Goal: Task Accomplishment & Management: Complete application form

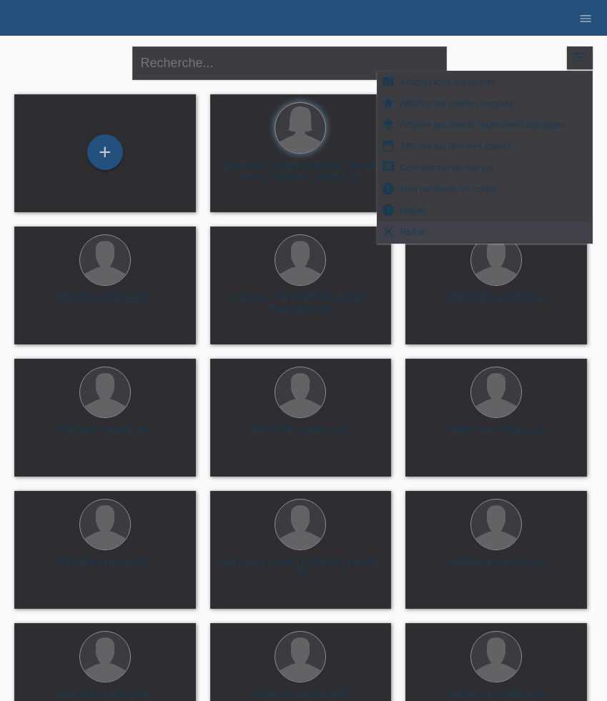
click at [593, 29] on li "menu" at bounding box center [585, 18] width 29 height 36
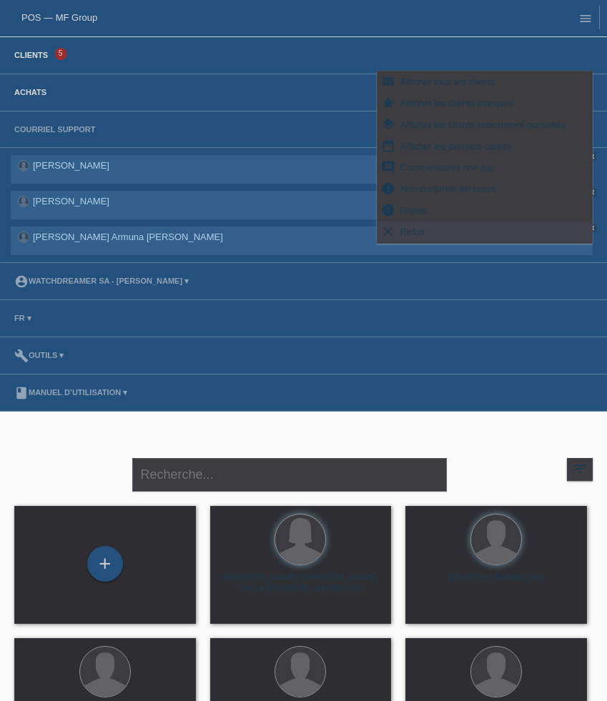
click at [34, 96] on link "Achats" at bounding box center [30, 92] width 46 height 9
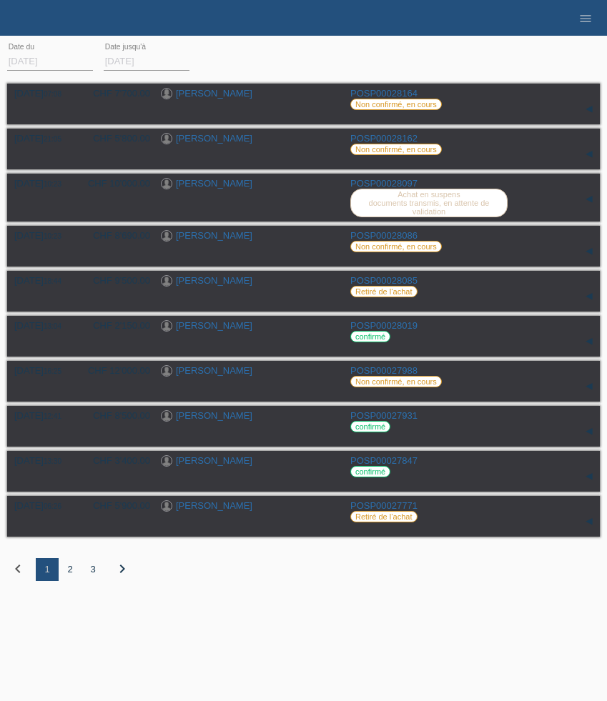
click at [577, 12] on li "menu" at bounding box center [585, 18] width 29 height 36
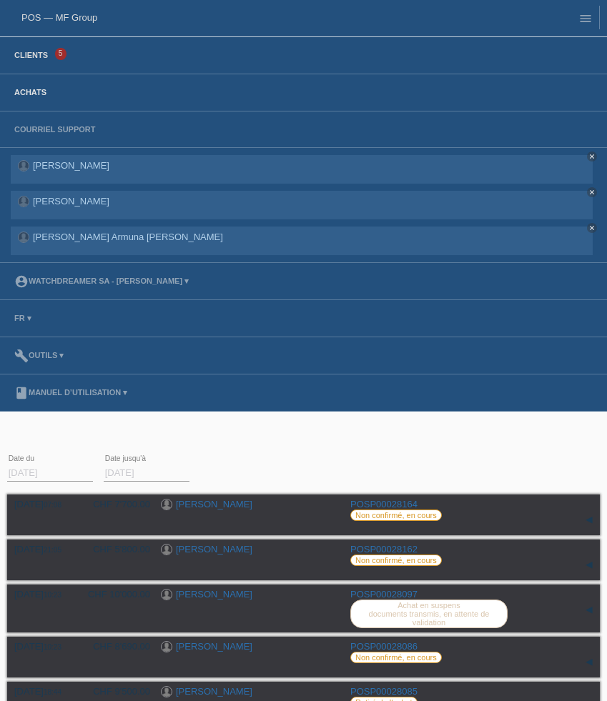
click at [21, 53] on link "Clients" at bounding box center [31, 55] width 48 height 9
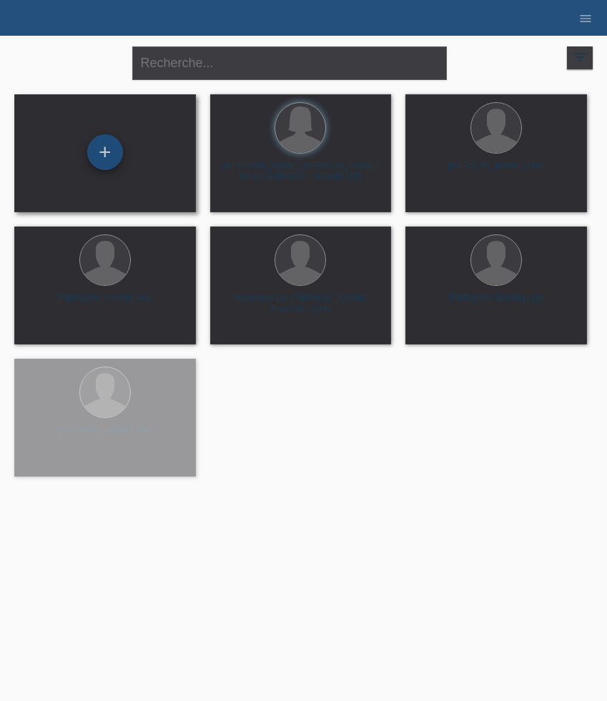
click at [108, 157] on div "+" at bounding box center [105, 152] width 36 height 36
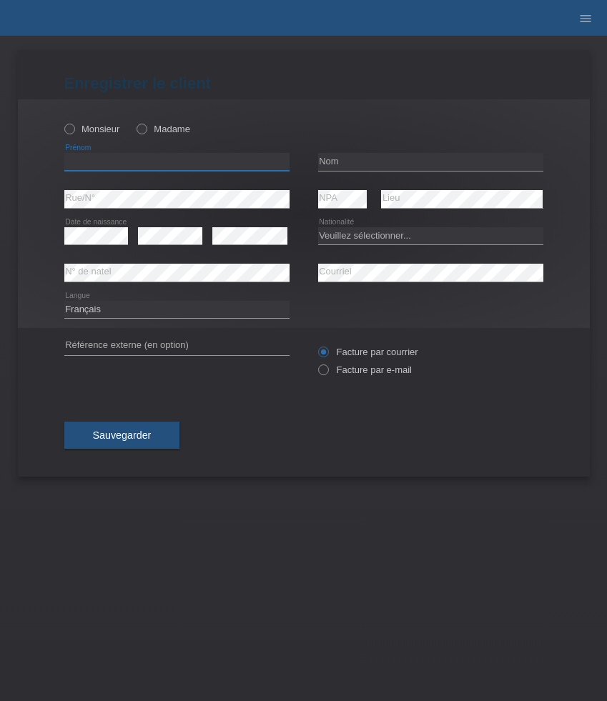
click at [154, 165] on input "text" at bounding box center [176, 162] width 225 height 18
paste input "[PERSON_NAME]"
type input "[PERSON_NAME]"
click at [95, 124] on label "Monsieur" at bounding box center [92, 129] width 56 height 11
click at [74, 124] on input "Monsieur" at bounding box center [68, 128] width 9 height 9
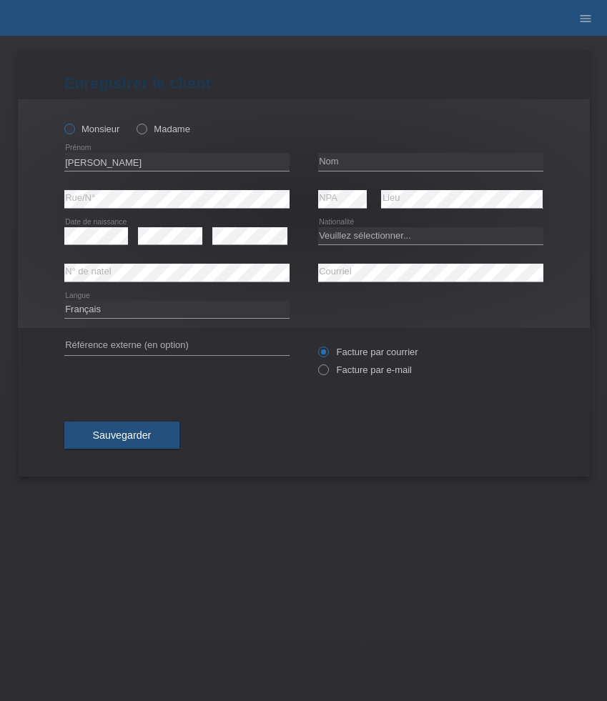
radio input "true"
click at [366, 160] on input "text" at bounding box center [430, 162] width 225 height 18
paste input "[PERSON_NAME]"
type input "[PERSON_NAME]"
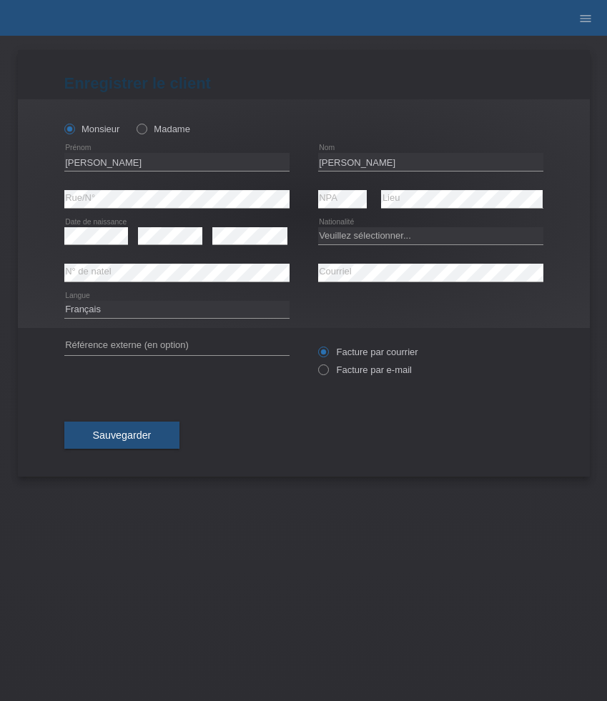
click at [355, 227] on div "Veuillez sélectionner... Suisse Allemagne Autriche Liechtenstein ------------ A…" at bounding box center [430, 236] width 225 height 36
click at [355, 233] on select "Veuillez sélectionner... Suisse Allemagne Autriche Liechtenstein ------------ A…" at bounding box center [430, 235] width 225 height 17
select select "CH"
click at [318, 227] on select "Veuillez sélectionner... Suisse Allemagne Autriche Liechtenstein ------------ A…" at bounding box center [430, 235] width 225 height 17
click at [356, 373] on label "Facture par e-mail" at bounding box center [365, 369] width 94 height 11
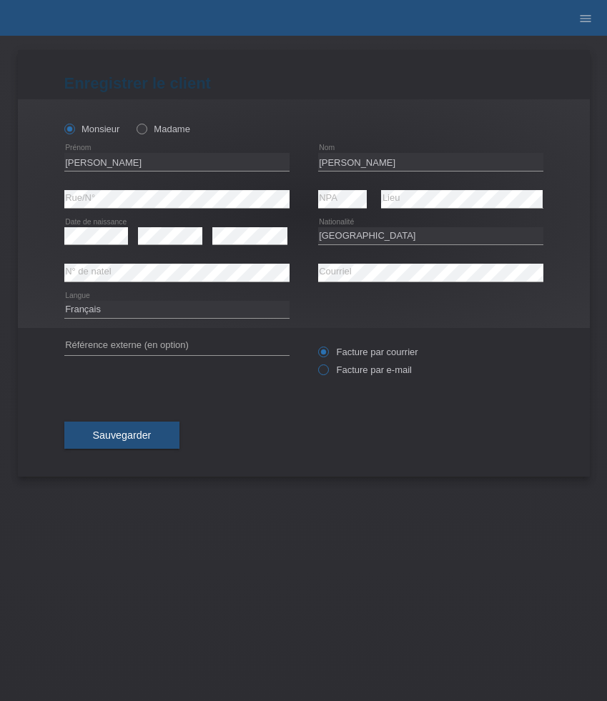
click at [327, 373] on input "Facture par e-mail" at bounding box center [322, 373] width 9 height 18
radio input "true"
click at [146, 432] on span "Sauvegarder" at bounding box center [122, 434] width 59 height 11
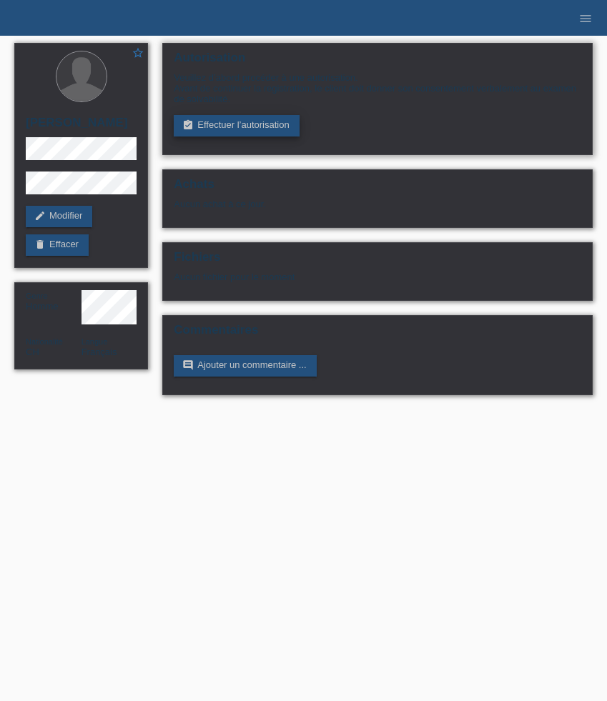
click at [197, 129] on link "assignment_turned_in Effectuer l’autorisation" at bounding box center [236, 125] width 125 height 21
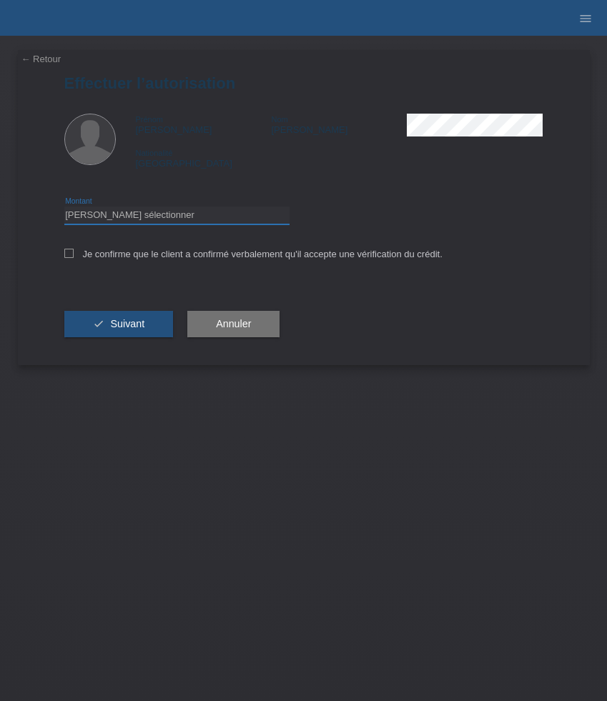
click at [213, 216] on select "Veuillez sélectionner CHF 1.00 - CHF 499.00 CHF 500.00 - CHF 1'999.00 CHF 2'000…" at bounding box center [176, 214] width 225 height 17
select select "3"
click at [64, 209] on select "Veuillez sélectionner CHF 1.00 - CHF 499.00 CHF 500.00 - CHF 1'999.00 CHF 2'000…" at bounding box center [176, 214] width 225 height 17
click at [184, 252] on label "Je confirme que le client a confirmé verbalement qu'il accepte une vérification…" at bounding box center [253, 254] width 378 height 11
click at [74, 252] on input "Je confirme que le client a confirmé verbalement qu'il accepte une vérification…" at bounding box center [68, 253] width 9 height 9
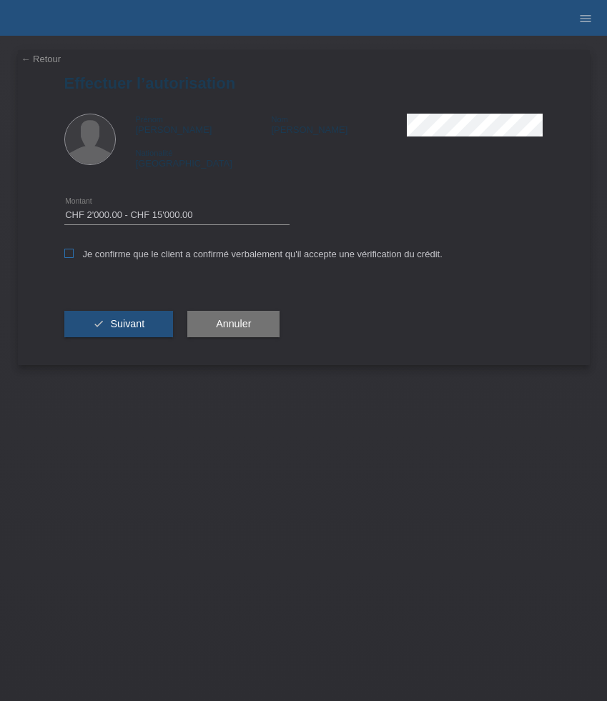
checkbox input "true"
click at [126, 329] on span "Suivant" at bounding box center [127, 323] width 34 height 11
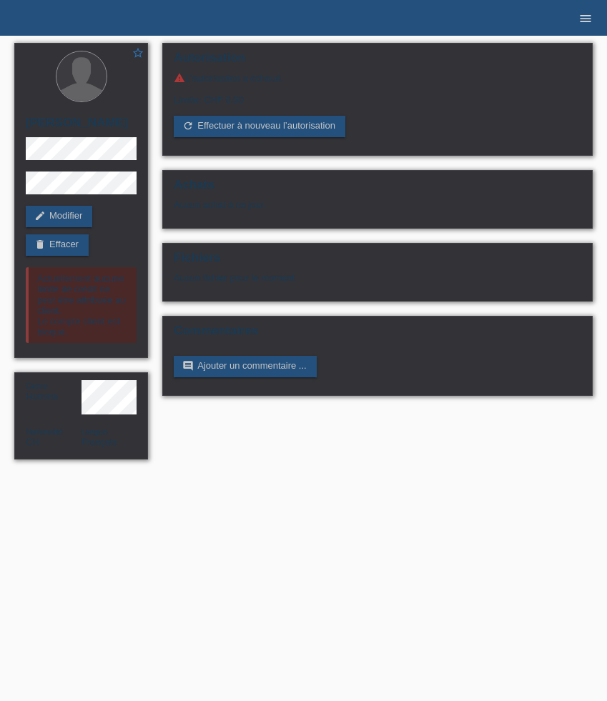
click at [582, 21] on icon "menu" at bounding box center [585, 18] width 14 height 14
click at [587, 19] on icon "menu" at bounding box center [585, 18] width 14 height 14
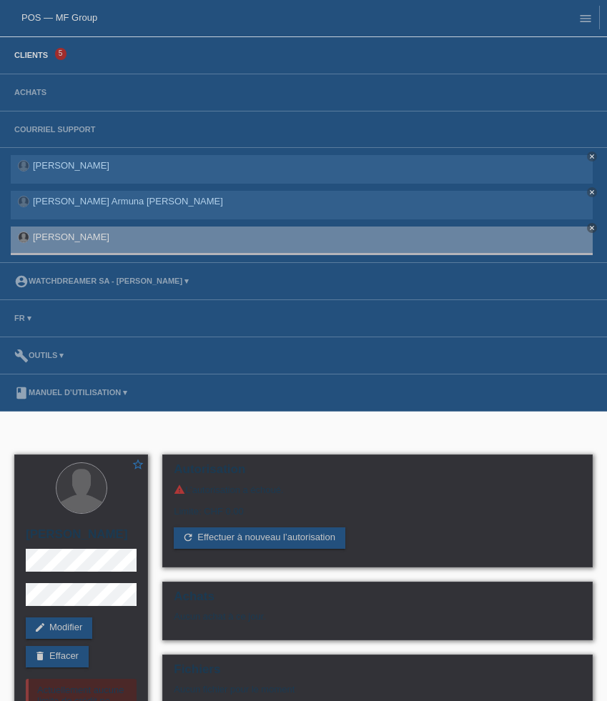
click at [40, 57] on link "Clients" at bounding box center [31, 55] width 48 height 9
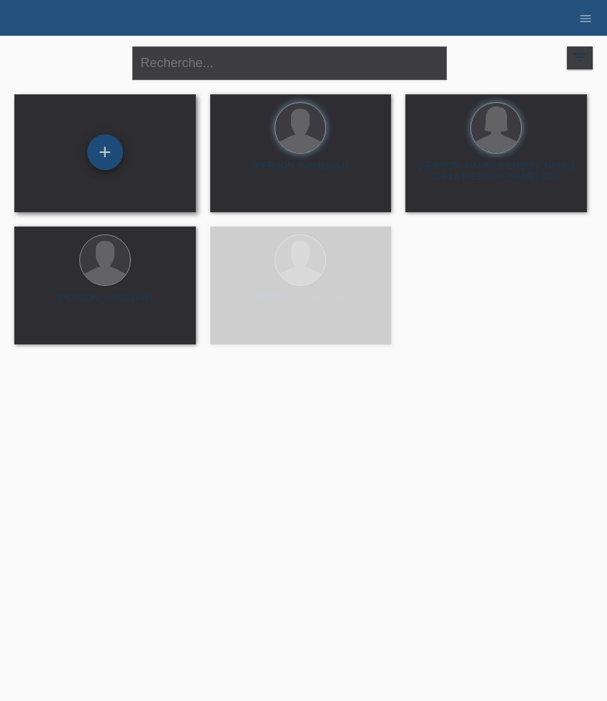
click at [114, 160] on div "+" at bounding box center [105, 152] width 36 height 36
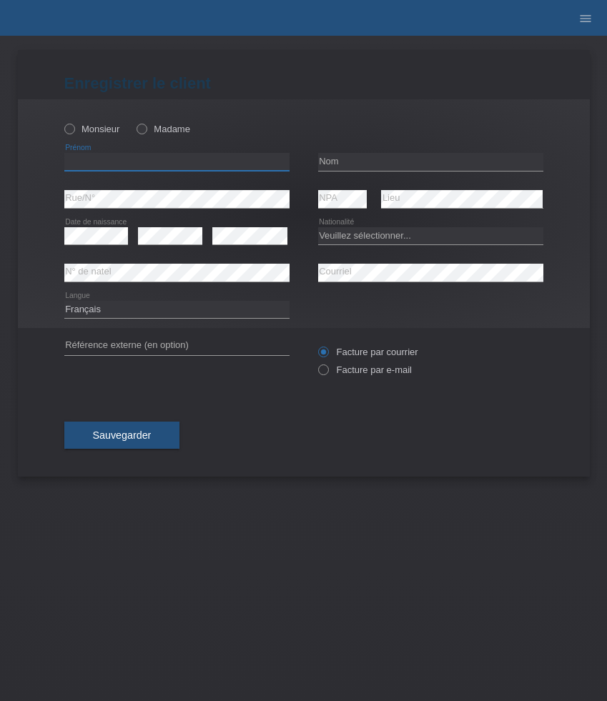
click at [106, 161] on input "text" at bounding box center [176, 162] width 225 height 18
paste input "[PERSON_NAME]"
type input "[PERSON_NAME]"
click at [150, 130] on label "Madame" at bounding box center [163, 129] width 54 height 11
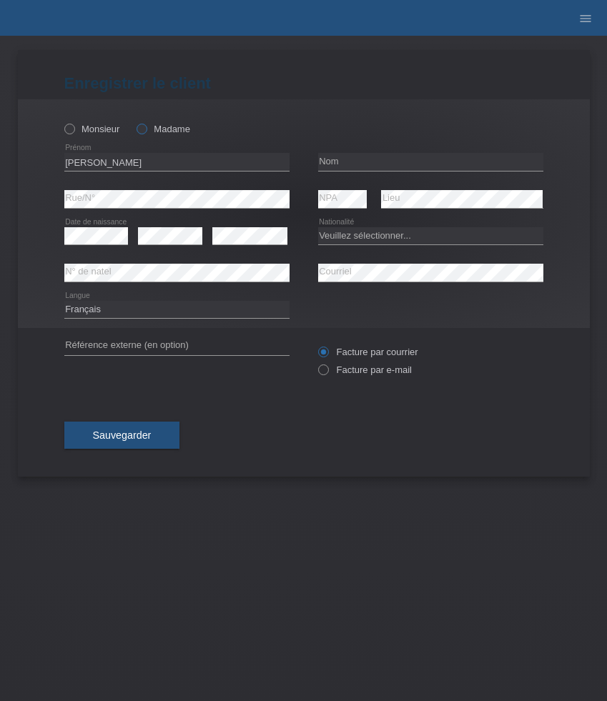
click at [146, 130] on input "Madame" at bounding box center [140, 128] width 9 height 9
radio input "true"
click at [382, 156] on input "text" at bounding box center [430, 162] width 225 height 18
paste input "Dukic"
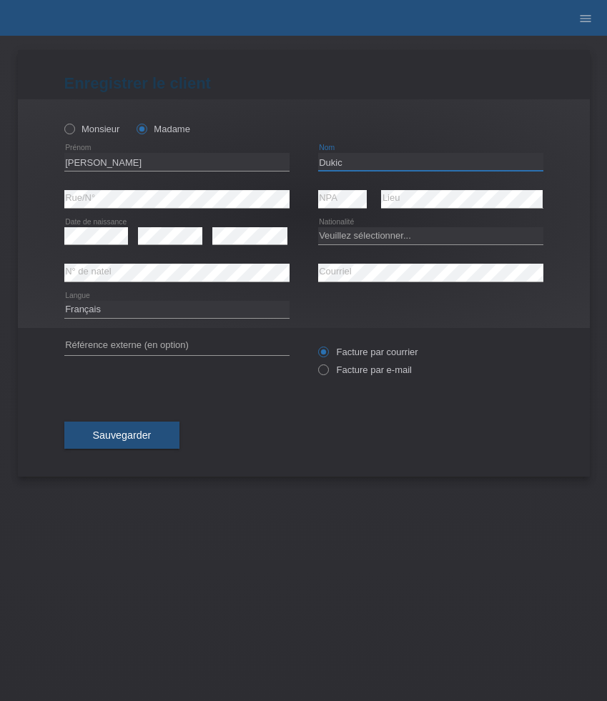
type input "Dukic"
click at [356, 243] on select "Veuillez sélectionner... Suisse Allemagne Autriche Liechtenstein ------------ A…" at bounding box center [430, 235] width 225 height 17
select select "RS"
click at [318, 227] on select "Veuillez sélectionner... Suisse Allemagne Autriche Liechtenstein ------------ A…" at bounding box center [430, 235] width 225 height 17
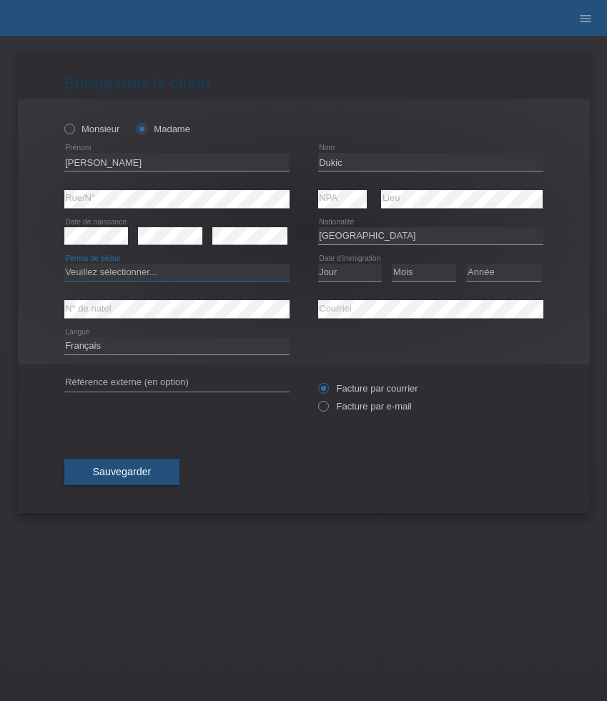
click at [168, 271] on select "Veuillez sélectionner... C B B - Statut de réfugié Autre" at bounding box center [176, 272] width 225 height 17
select select "B"
click at [64, 264] on select "Veuillez sélectionner... C B B - Statut de réfugié Autre" at bounding box center [176, 272] width 225 height 17
click at [345, 274] on select "Jour 01 02 03 04 05 06 07 08 09 10 11" at bounding box center [350, 272] width 64 height 17
click at [357, 269] on select "Jour 01 02 03 04 05 06 07 08 09 10 11" at bounding box center [350, 272] width 64 height 17
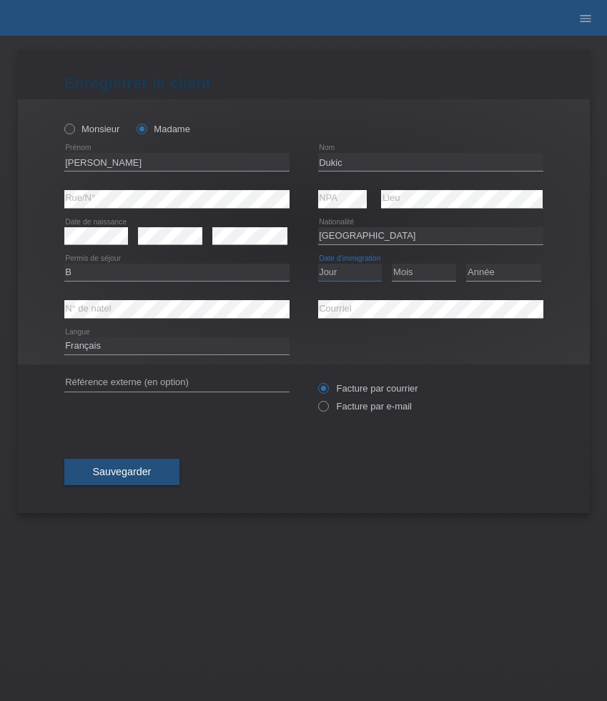
select select "10"
click at [318, 264] on select "Jour 01 02 03 04 05 06 07 08 09 10 11" at bounding box center [350, 272] width 64 height 17
click at [432, 278] on select "Mois 01 02 03 04 05 06 07 08 09 10 11" at bounding box center [423, 272] width 64 height 17
select select "01"
click at [391, 264] on select "Mois 01 02 03 04 05 06 07 08 09 10 11" at bounding box center [423, 272] width 64 height 17
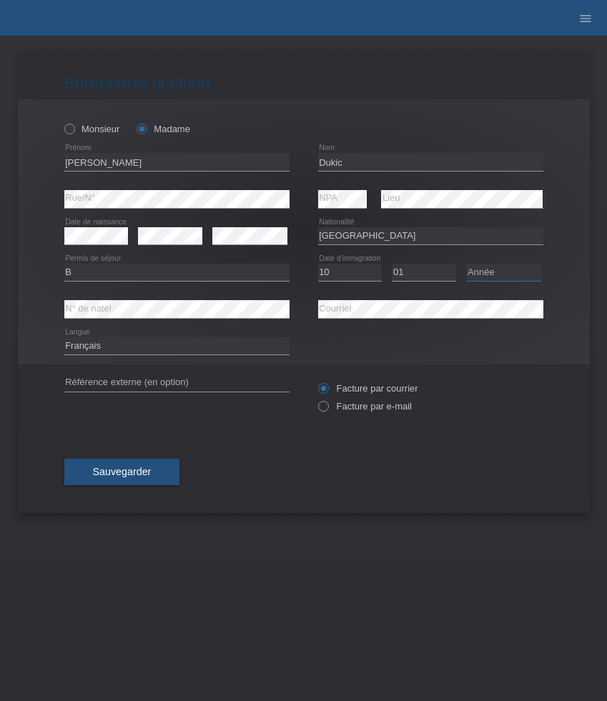
click at [491, 272] on select "Année 2025 2024 2023 2022 2021 2020 2019 2018 2017 2016 2015 2014 2013 2012 201…" at bounding box center [503, 272] width 75 height 17
select select "2007"
click at [466, 264] on select "Année 2025 2024 2023 2022 2021 2020 2019 2018 2017 2016 2015 2014 2013 2012 201…" at bounding box center [503, 272] width 75 height 17
click at [336, 409] on label "Facture par e-mail" at bounding box center [365, 406] width 94 height 11
click at [327, 409] on input "Facture par e-mail" at bounding box center [322, 410] width 9 height 18
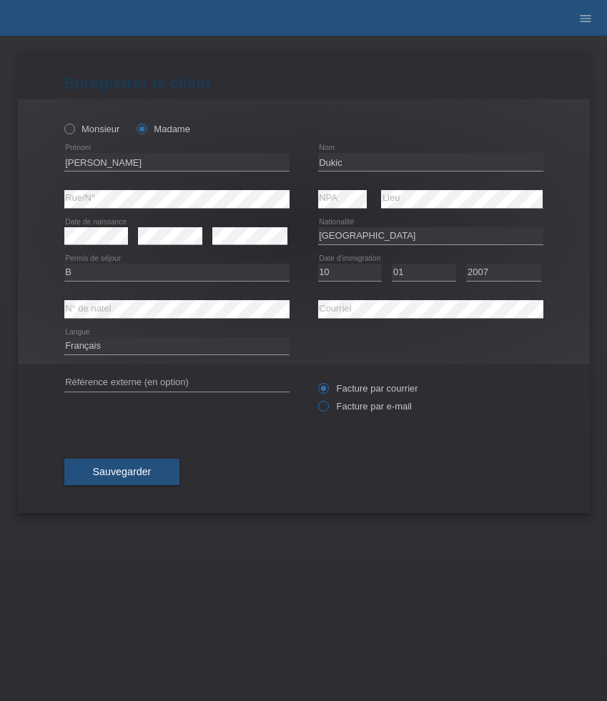
radio input "true"
click at [202, 352] on select "Deutsch Français Italiano English" at bounding box center [176, 345] width 225 height 17
select select "de"
click at [64, 338] on select "Deutsch Français Italiano English" at bounding box center [176, 345] width 225 height 17
click at [130, 474] on span "Sauvegarder" at bounding box center [122, 471] width 59 height 11
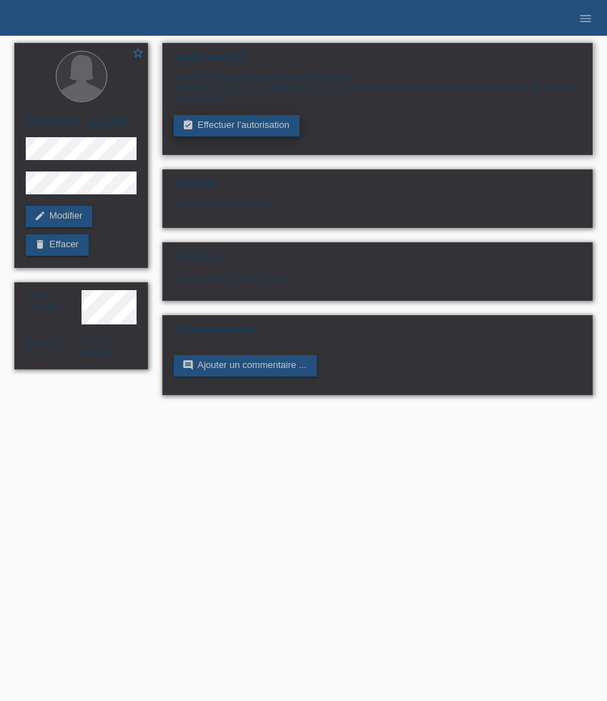
click at [203, 132] on link "assignment_turned_in Effectuer l’autorisation" at bounding box center [236, 125] width 125 height 21
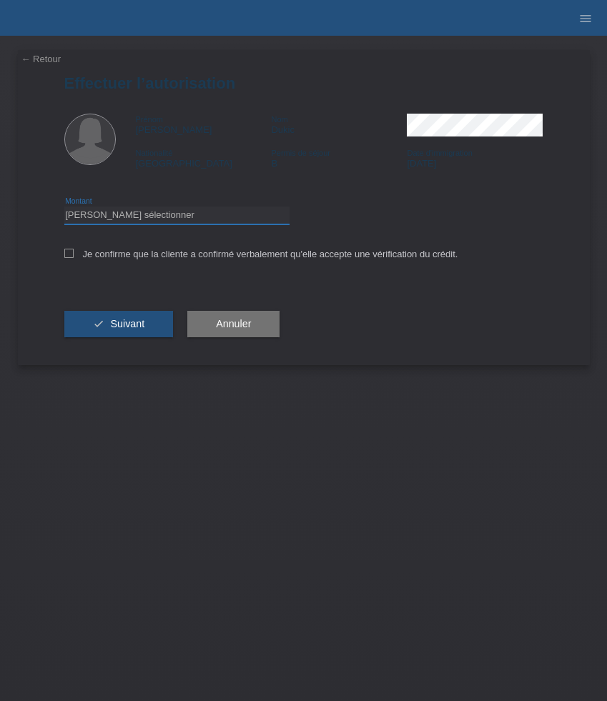
click at [226, 219] on select "Veuillez sélectionner CHF 1.00 - CHF 499.00 CHF 500.00 - CHF 1'999.00 CHF 2'000…" at bounding box center [176, 214] width 225 height 17
select select "3"
click at [64, 209] on select "Veuillez sélectionner CHF 1.00 - CHF 499.00 CHF 500.00 - CHF 1'999.00 CHF 2'000…" at bounding box center [176, 214] width 225 height 17
click at [214, 259] on label "Je confirme que la cliente a confirmé verbalement qu'elle accepte une vérificat…" at bounding box center [261, 254] width 394 height 11
click at [74, 258] on input "Je confirme que la cliente a confirmé verbalement qu'elle accepte une vérificat…" at bounding box center [68, 253] width 9 height 9
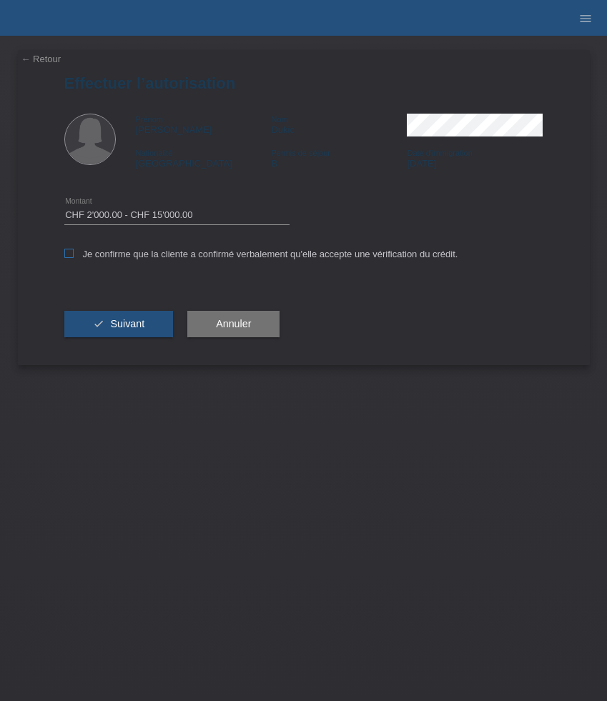
checkbox input "true"
click at [137, 319] on button "check Suivant" at bounding box center [118, 324] width 109 height 27
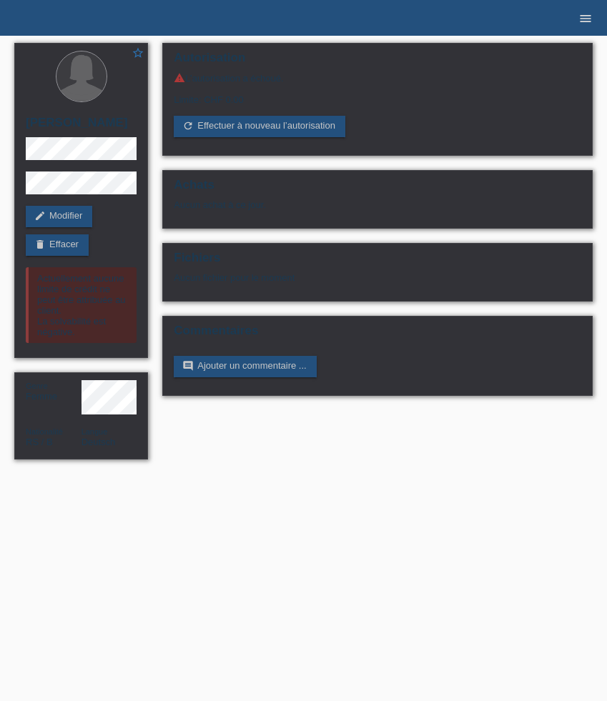
click at [582, 21] on icon "menu" at bounding box center [585, 18] width 14 height 14
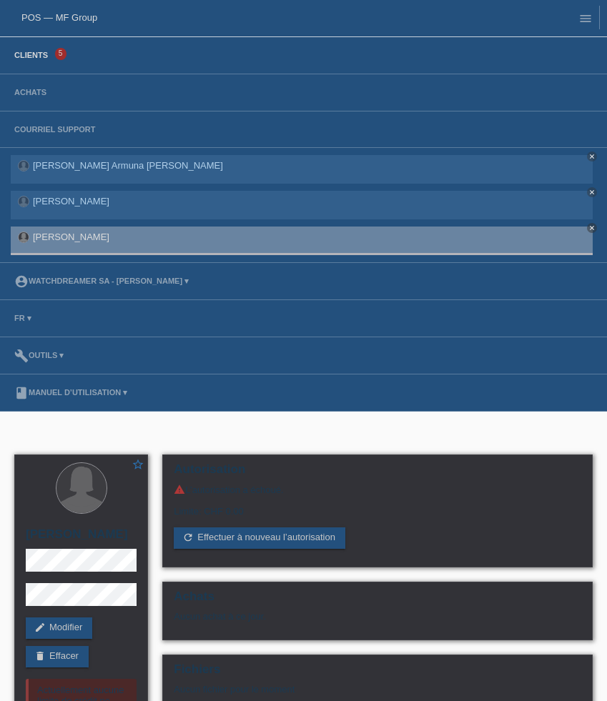
click at [34, 59] on link "Clients" at bounding box center [31, 55] width 48 height 9
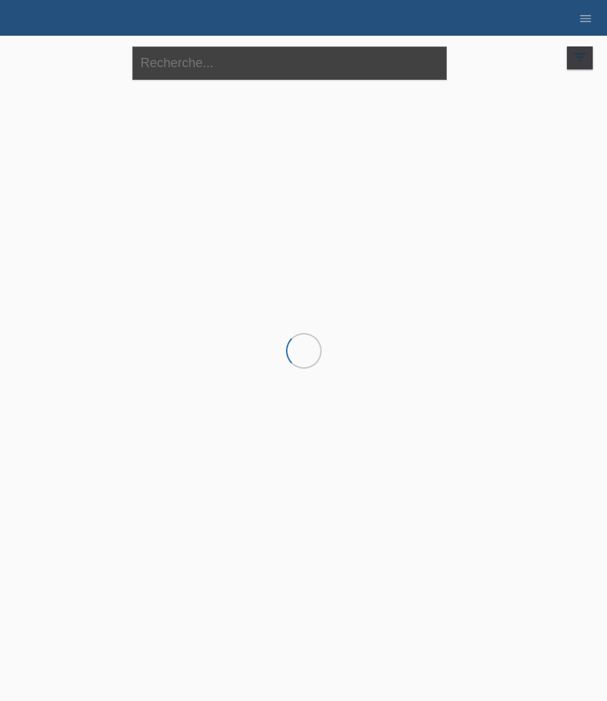
click at [213, 69] on input "text" at bounding box center [289, 63] width 314 height 34
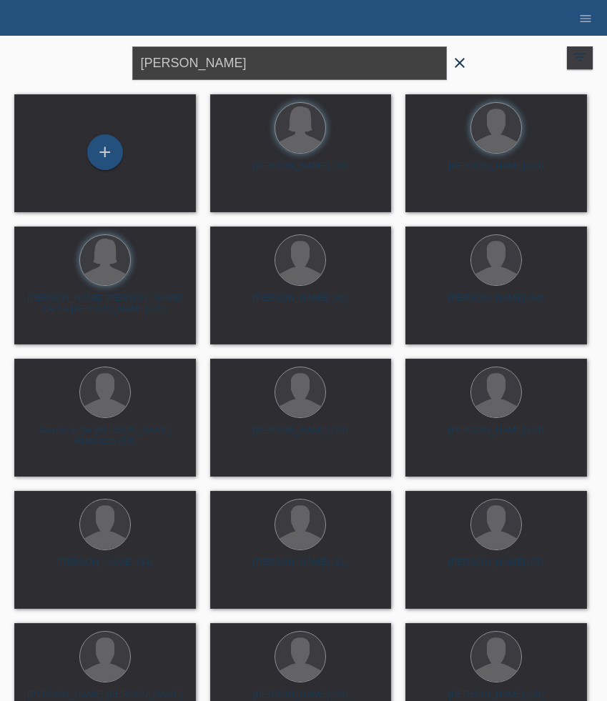
type input "jordano"
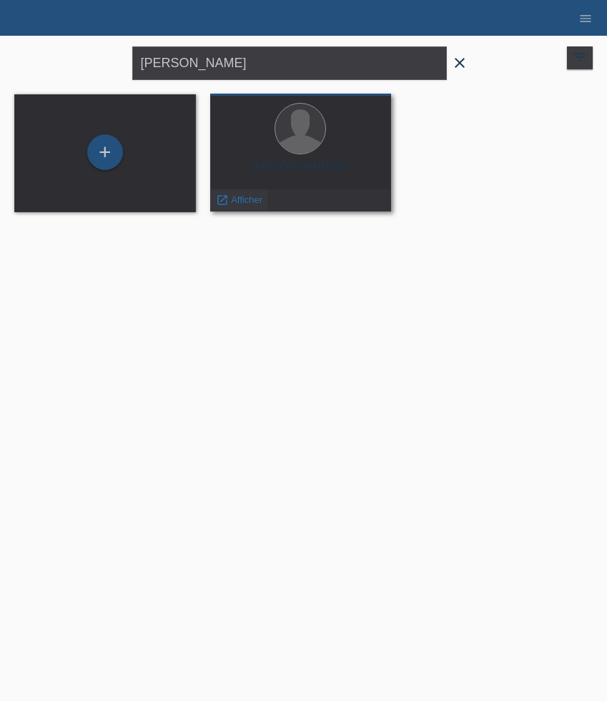
click at [246, 197] on span "Afficher" at bounding box center [246, 199] width 31 height 11
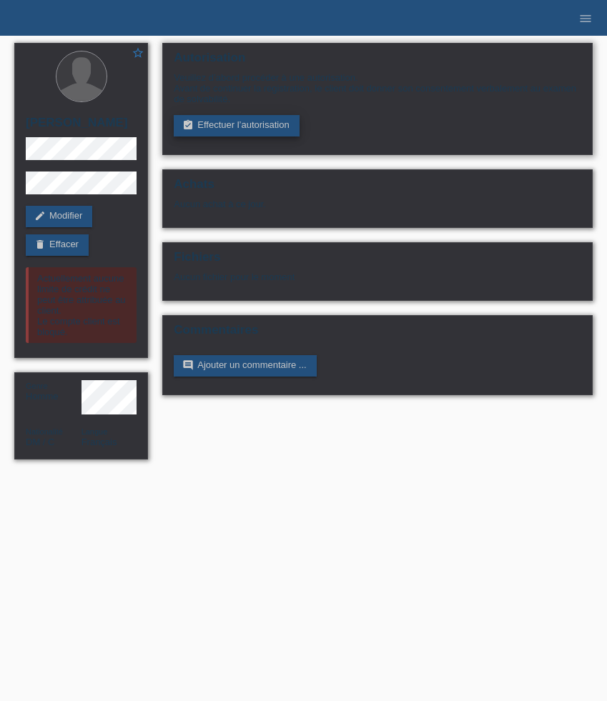
click at [226, 119] on link "assignment_turned_in Effectuer l’autorisation" at bounding box center [236, 125] width 125 height 21
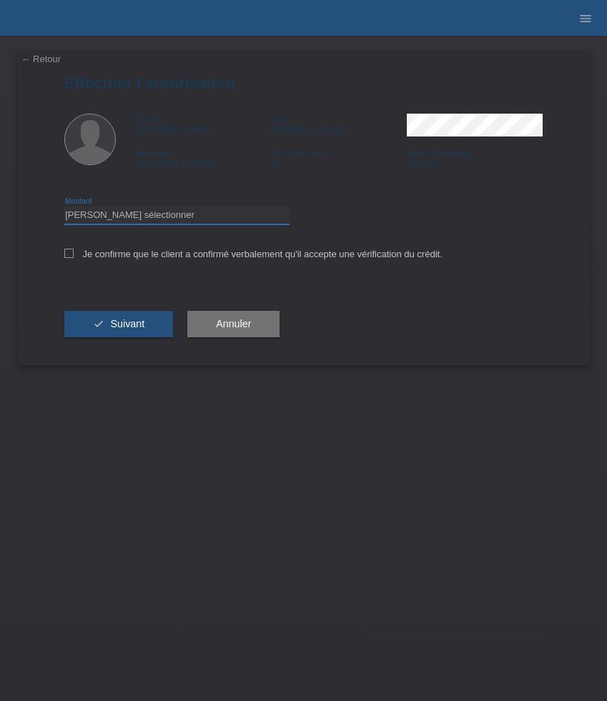
click at [202, 218] on select "Veuillez sélectionner CHF 1.00 - CHF 499.00 CHF 500.00 - CHF 1'999.00 CHF 2'000…" at bounding box center [176, 214] width 225 height 17
select select "3"
click at [64, 209] on select "Veuillez sélectionner CHF 1.00 - CHF 499.00 CHF 500.00 - CHF 1'999.00 CHF 2'000…" at bounding box center [176, 214] width 225 height 17
drag, startPoint x: 202, startPoint y: 218, endPoint x: 199, endPoint y: 258, distance: 40.1
click at [199, 258] on label "Je confirme que le client a confirmé verbalement qu'il accepte une vérification…" at bounding box center [253, 254] width 378 height 11
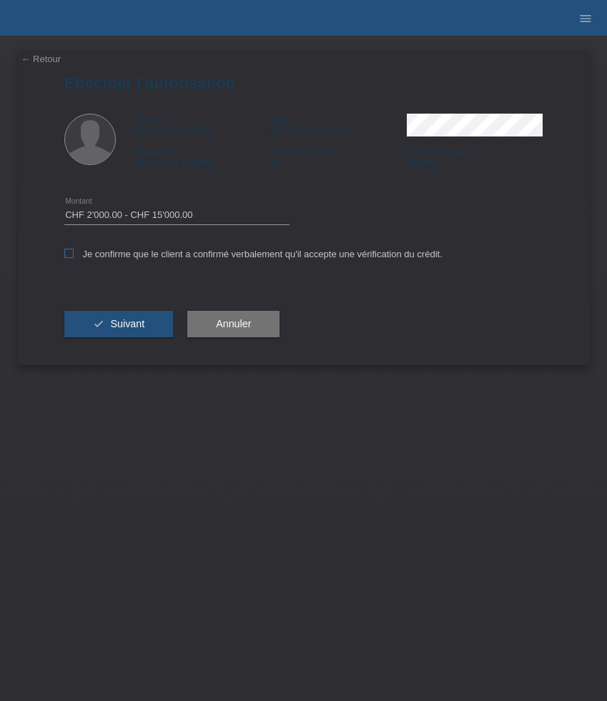
click at [74, 258] on input "Je confirme que le client a confirmé verbalement qu'il accepte une vérification…" at bounding box center [68, 253] width 9 height 9
checkbox input "true"
click at [141, 333] on button "check Suivant" at bounding box center [118, 324] width 109 height 27
